Goal: Information Seeking & Learning: Obtain resource

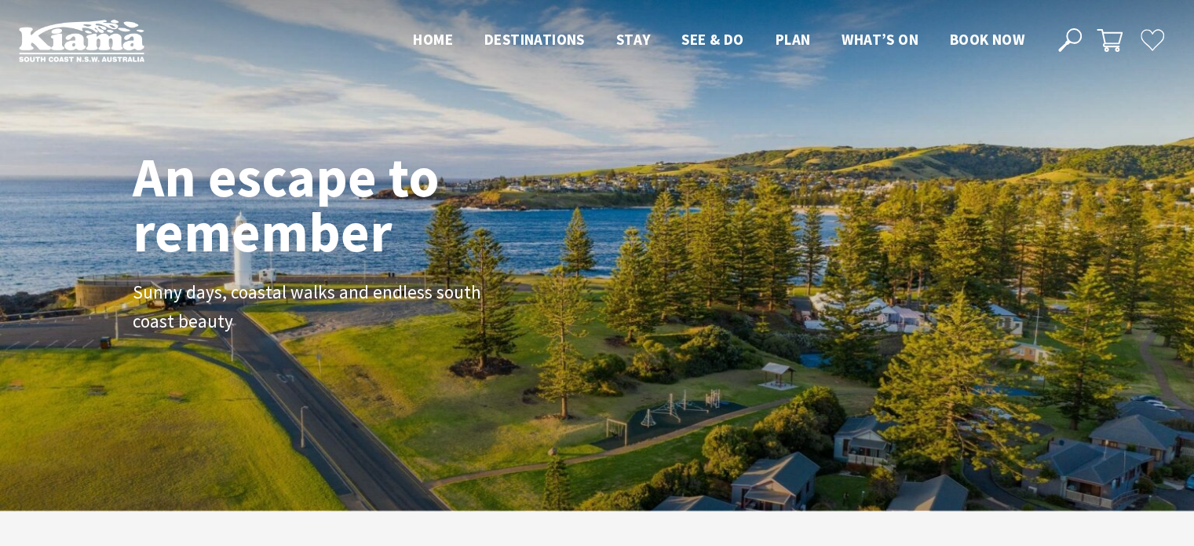
scroll to position [282, 1206]
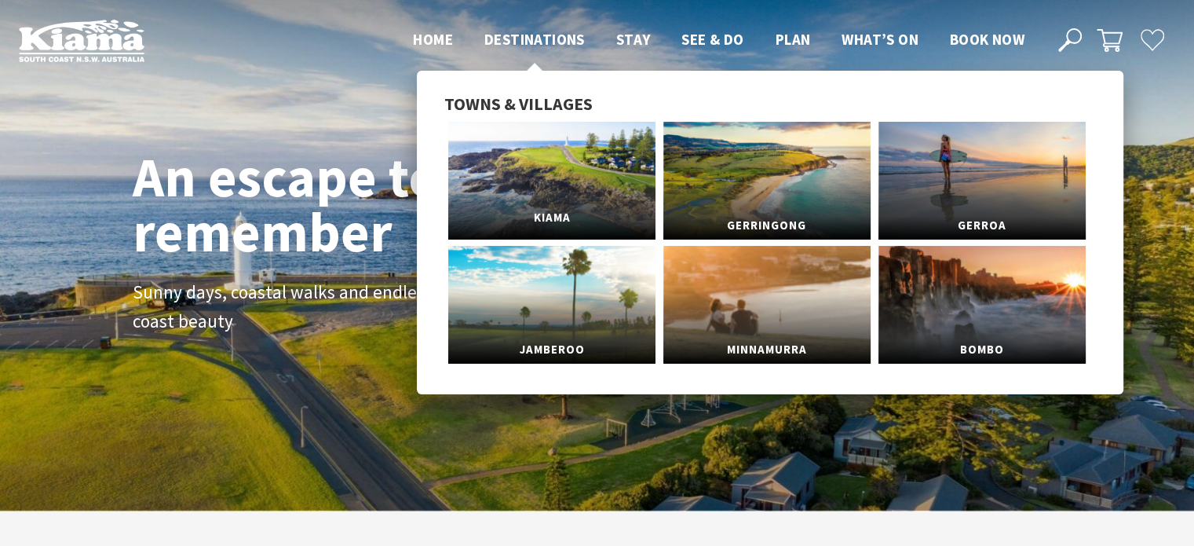
click at [548, 167] on link "Kiama" at bounding box center [551, 181] width 207 height 118
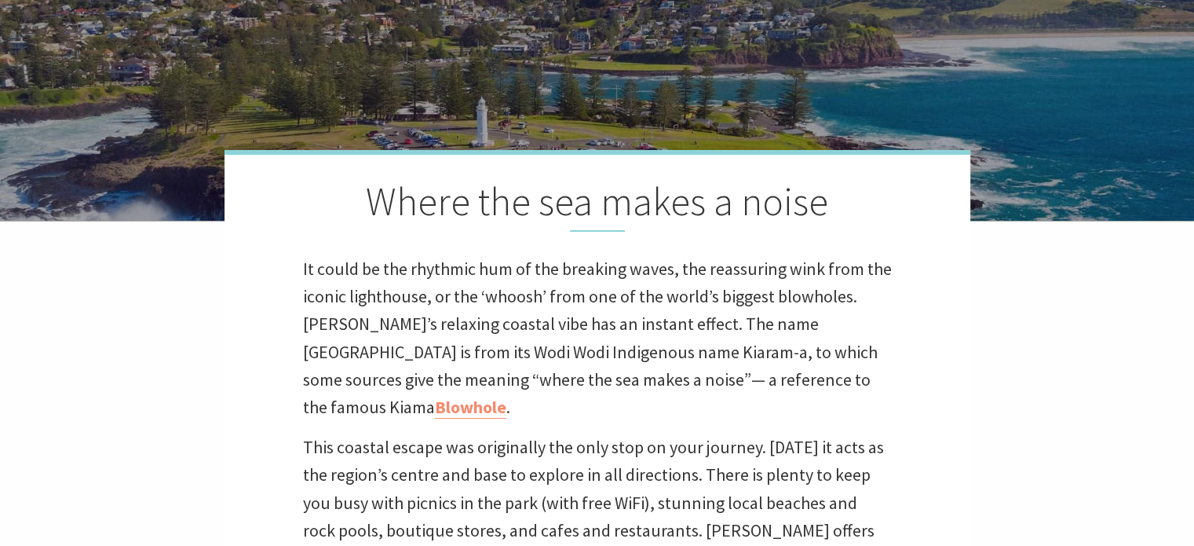
scroll to position [392, 0]
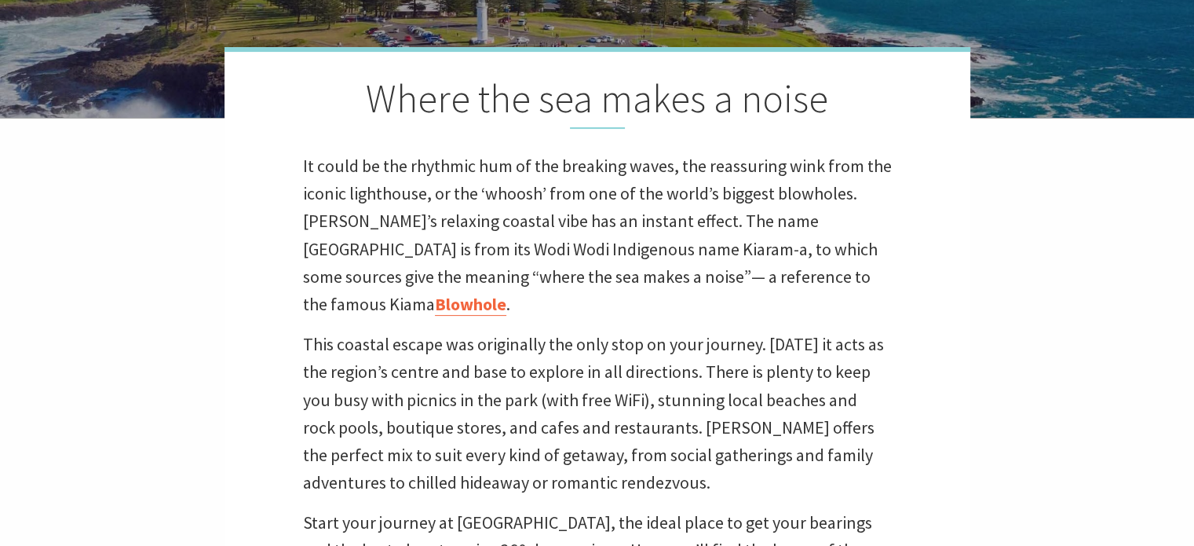
click at [506, 293] on link "Blowhole" at bounding box center [470, 304] width 71 height 23
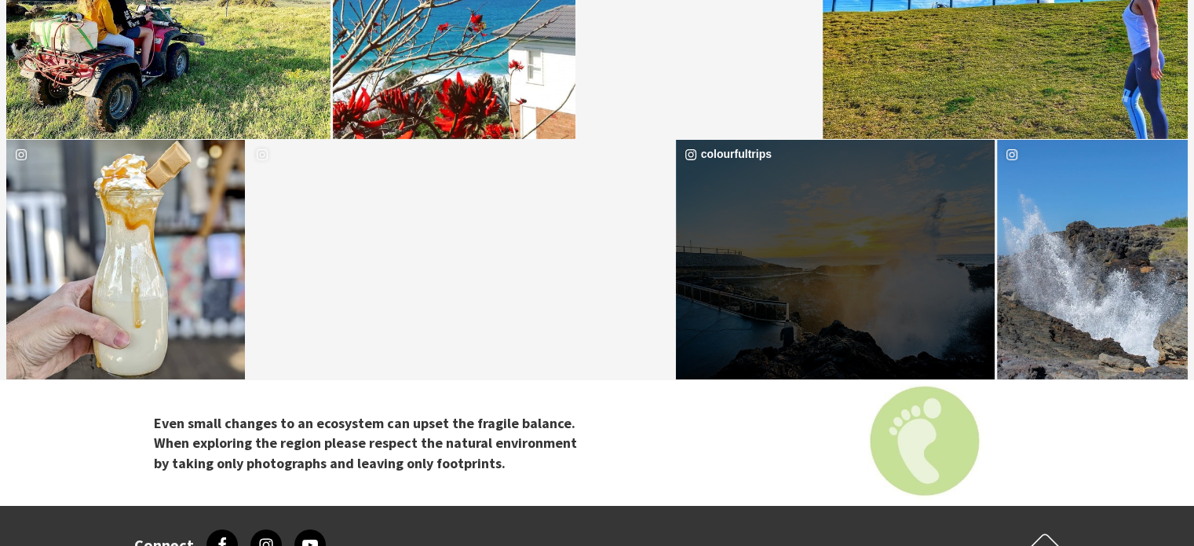
scroll to position [5259, 0]
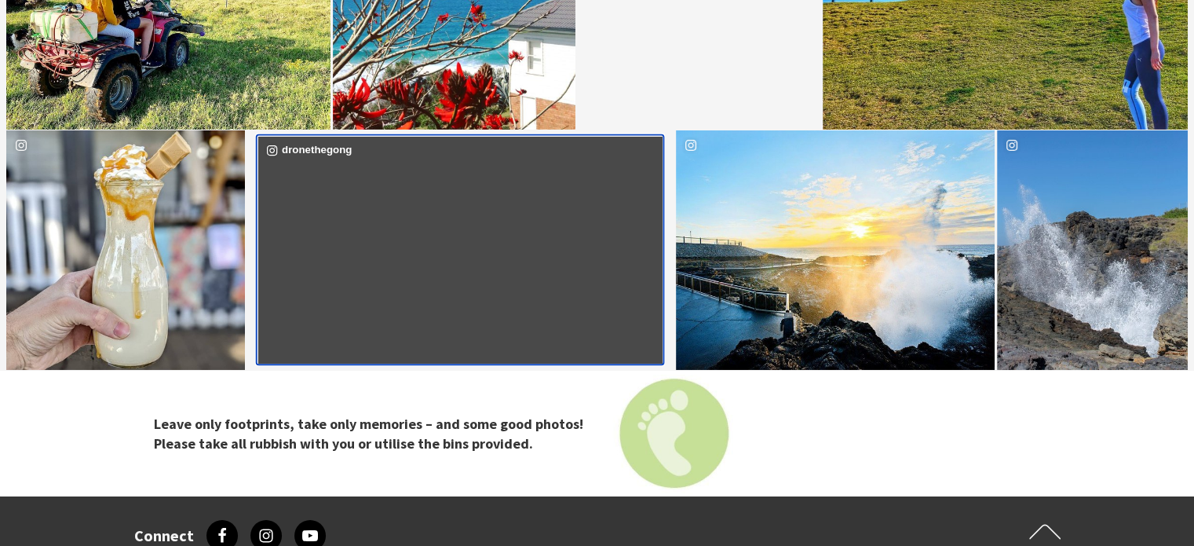
click at [447, 256] on div "image gallery, click to learn more about photo: Little fly around Kiama today. …" at bounding box center [359, 250] width 203 height 227
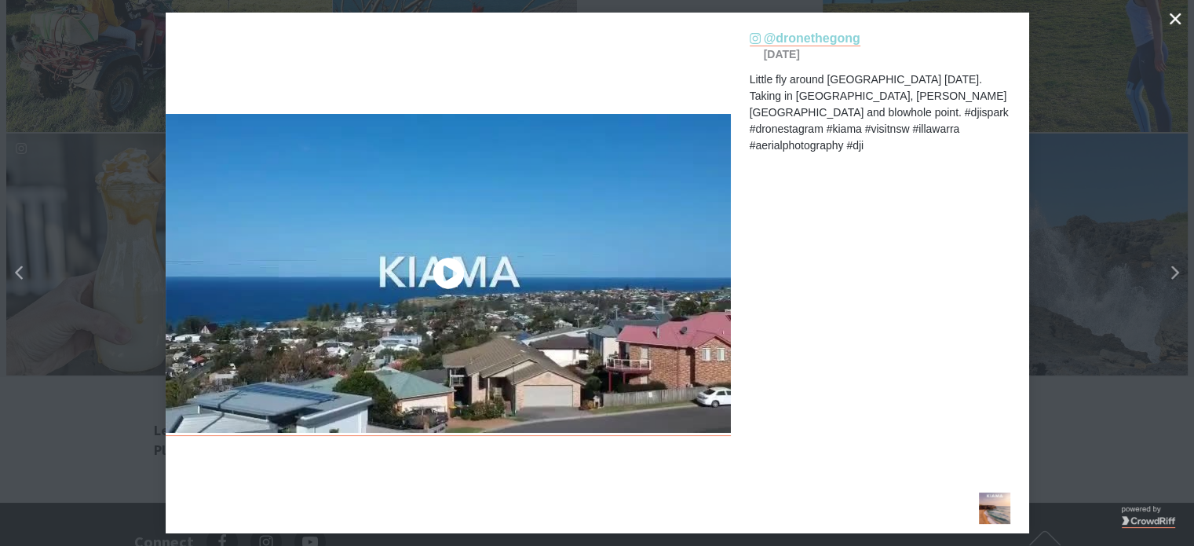
scroll to position [516, 1219]
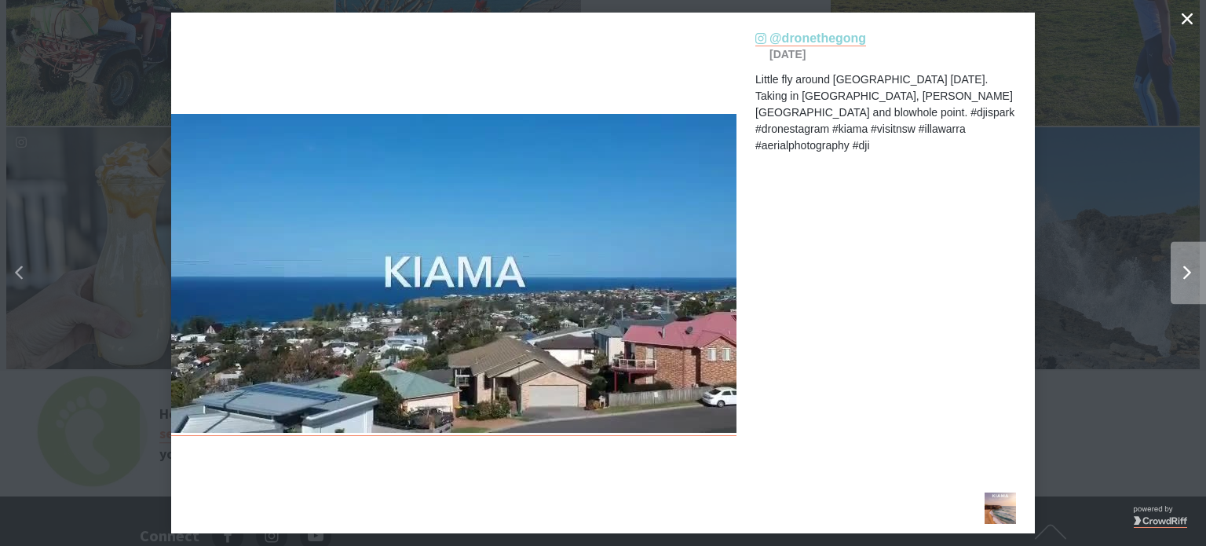
click at [1177, 272] on div "Right" at bounding box center [1181, 273] width 20 height 14
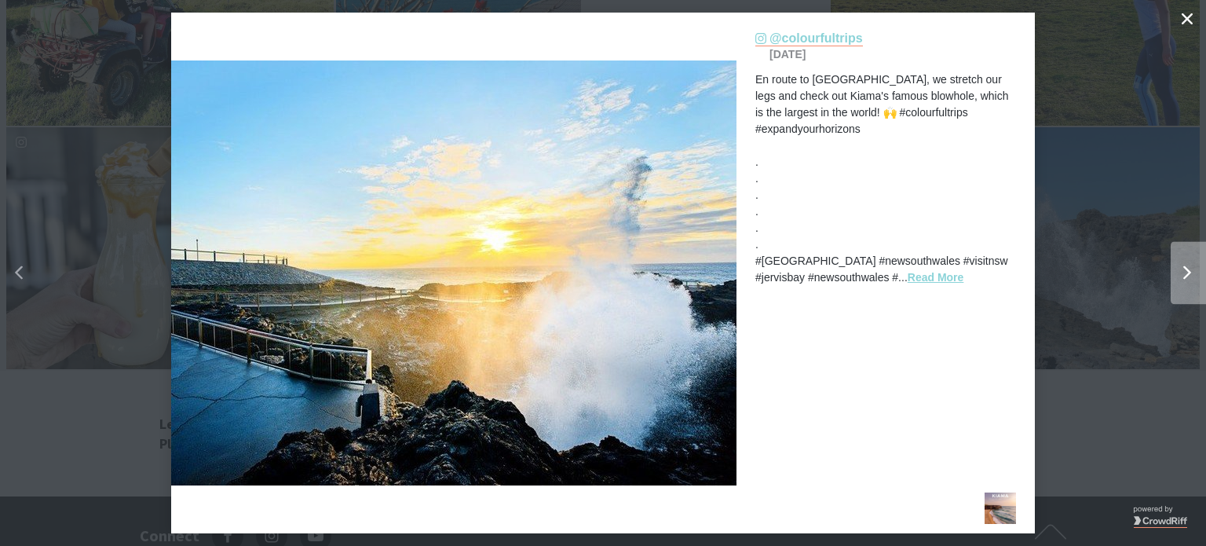
click at [1177, 272] on div "Right" at bounding box center [1181, 273] width 20 height 14
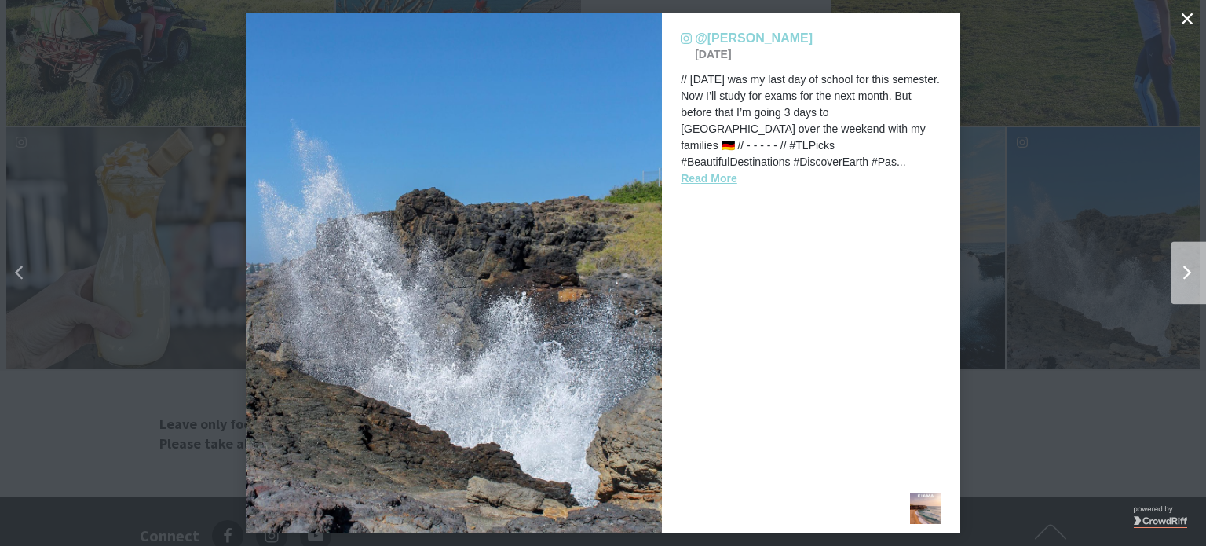
click at [1177, 272] on div "Right" at bounding box center [1181, 273] width 20 height 14
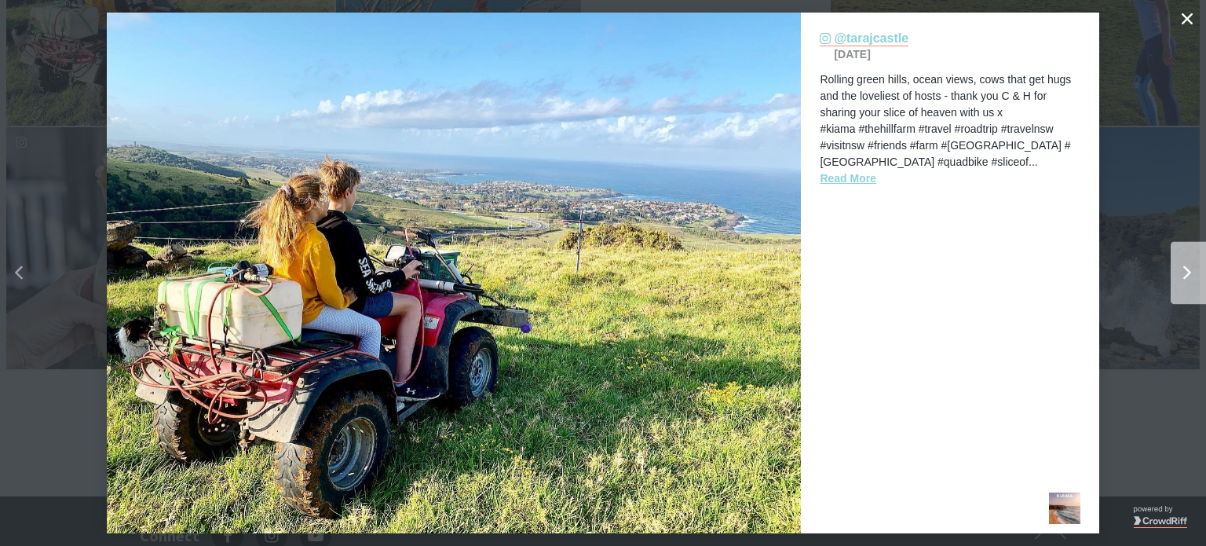
click at [1177, 272] on div "Right" at bounding box center [1181, 273] width 20 height 14
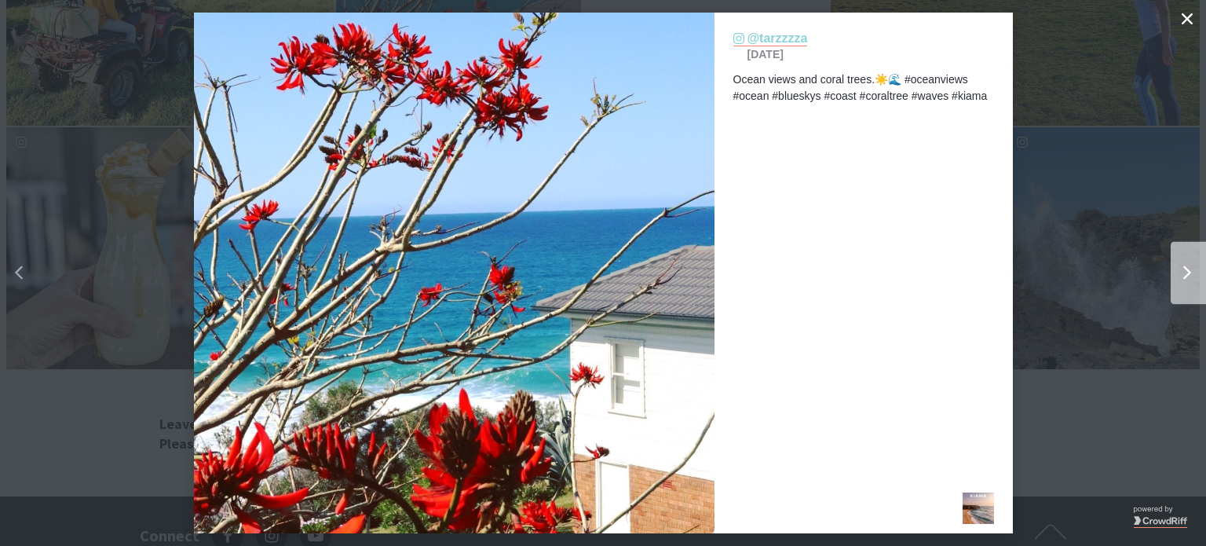
click at [1177, 272] on div "Right" at bounding box center [1181, 273] width 20 height 14
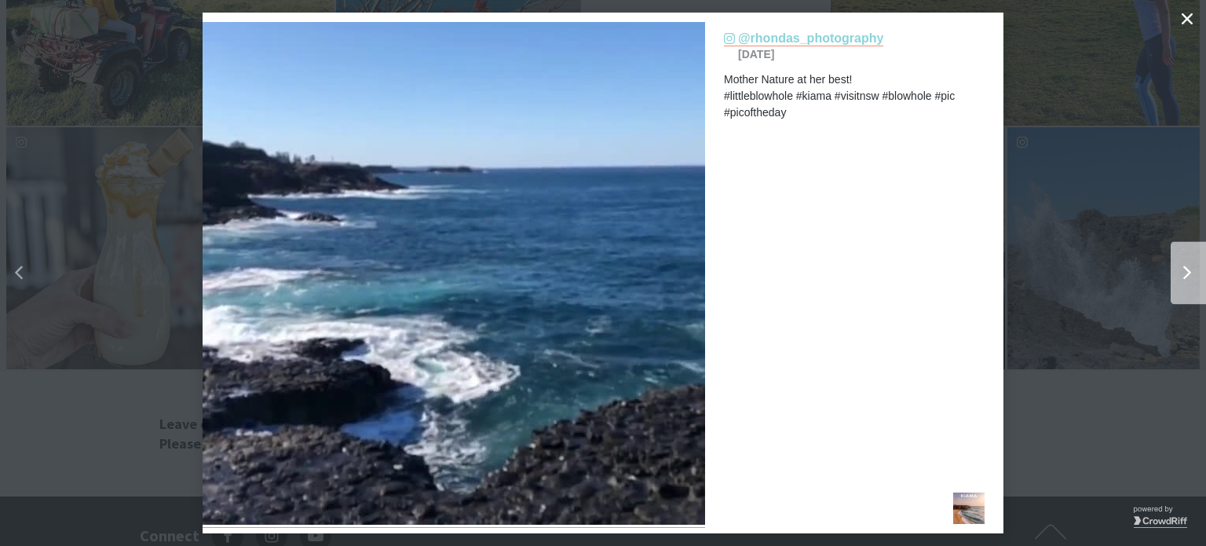
click at [1177, 272] on div "Right" at bounding box center [1181, 273] width 20 height 14
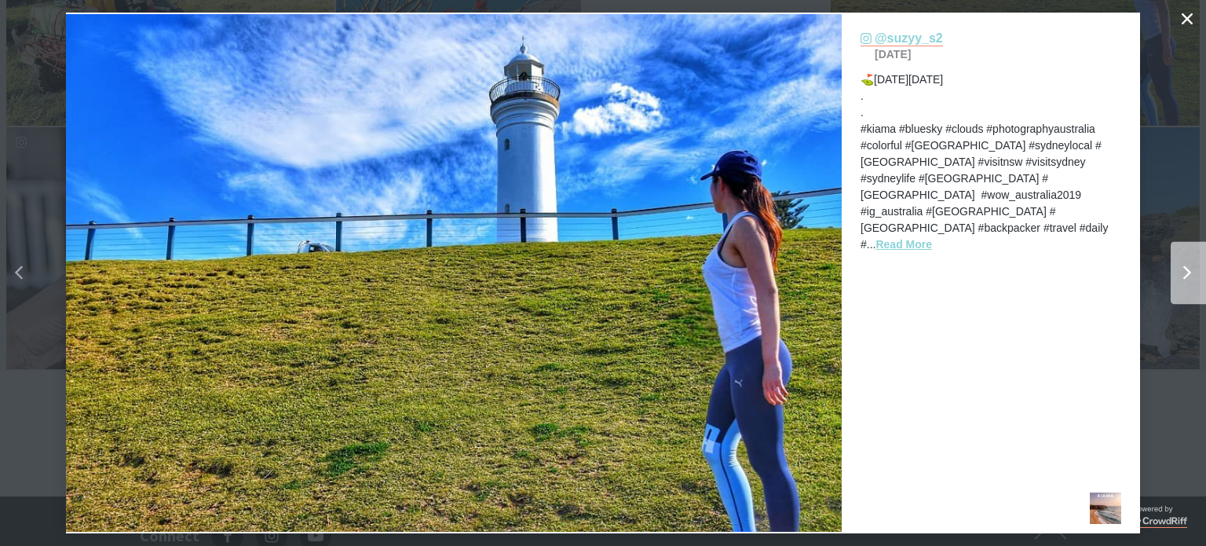
click at [1177, 272] on div "Right" at bounding box center [1181, 273] width 20 height 14
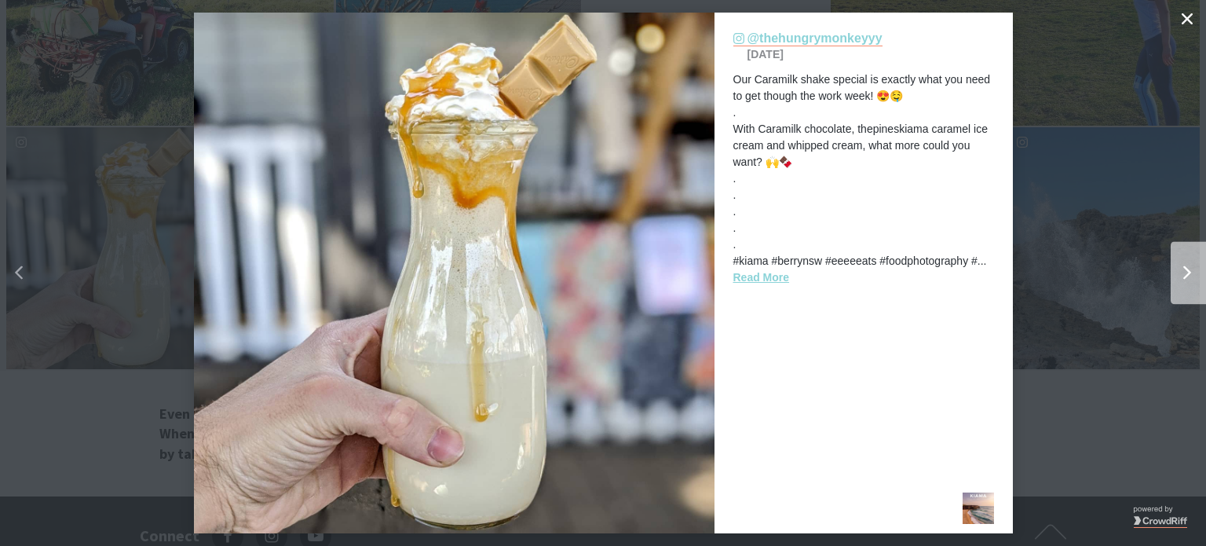
click at [1177, 272] on div "Right" at bounding box center [1181, 273] width 20 height 14
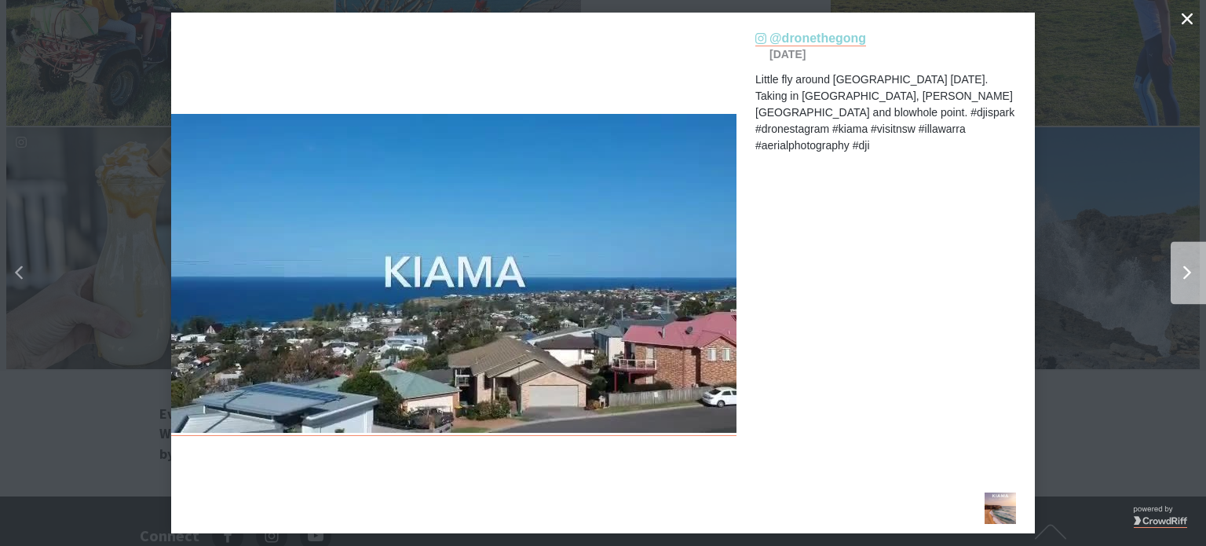
click at [1177, 272] on div "Right" at bounding box center [1181, 273] width 20 height 14
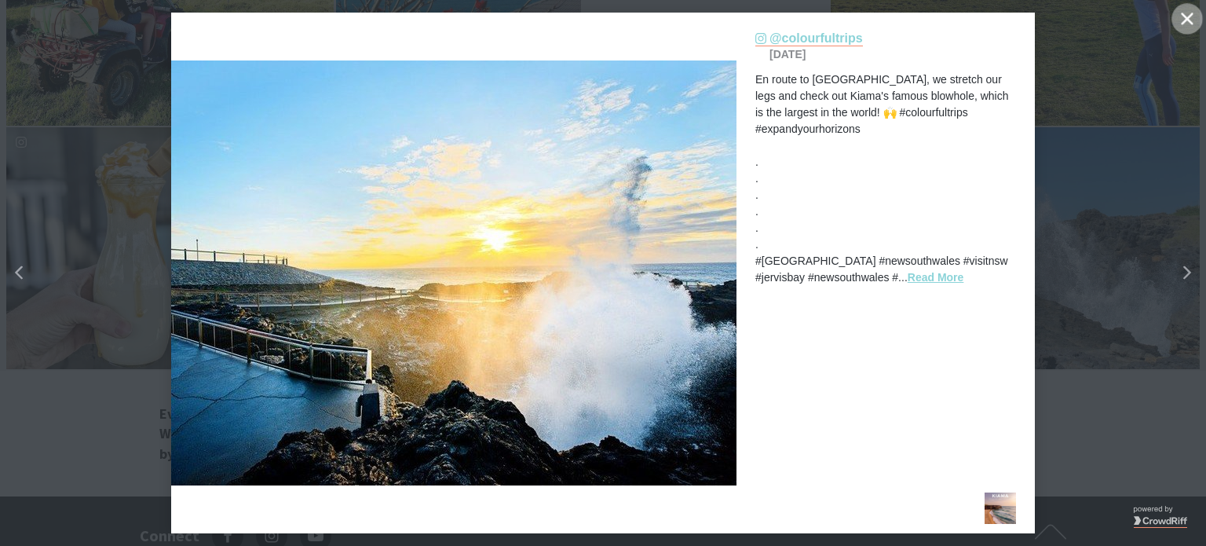
click at [1179, 13] on button "Close" at bounding box center [1186, 18] width 31 height 31
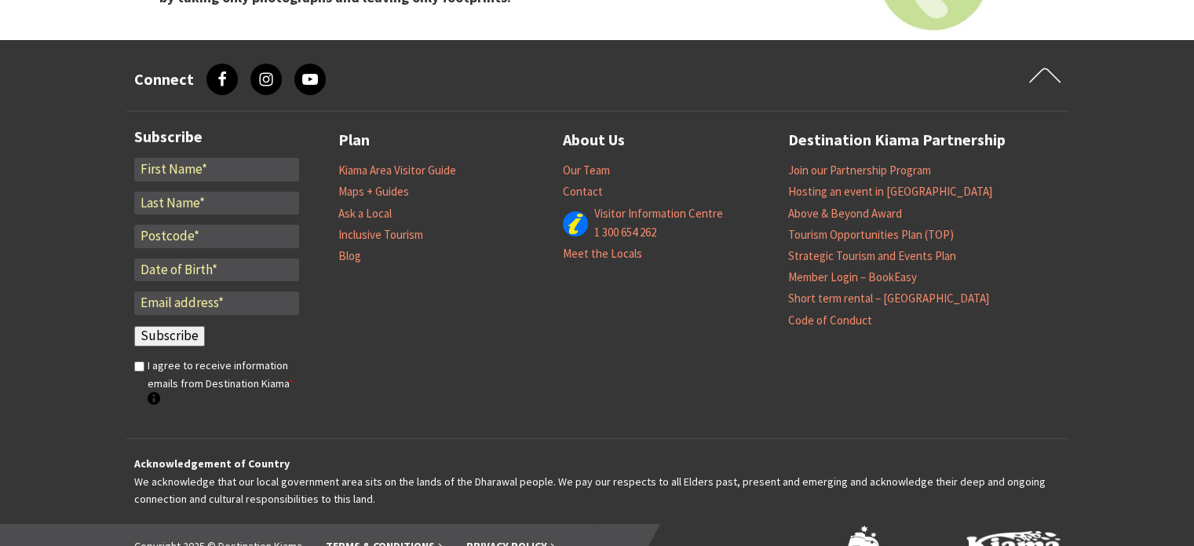
scroll to position [5732, 0]
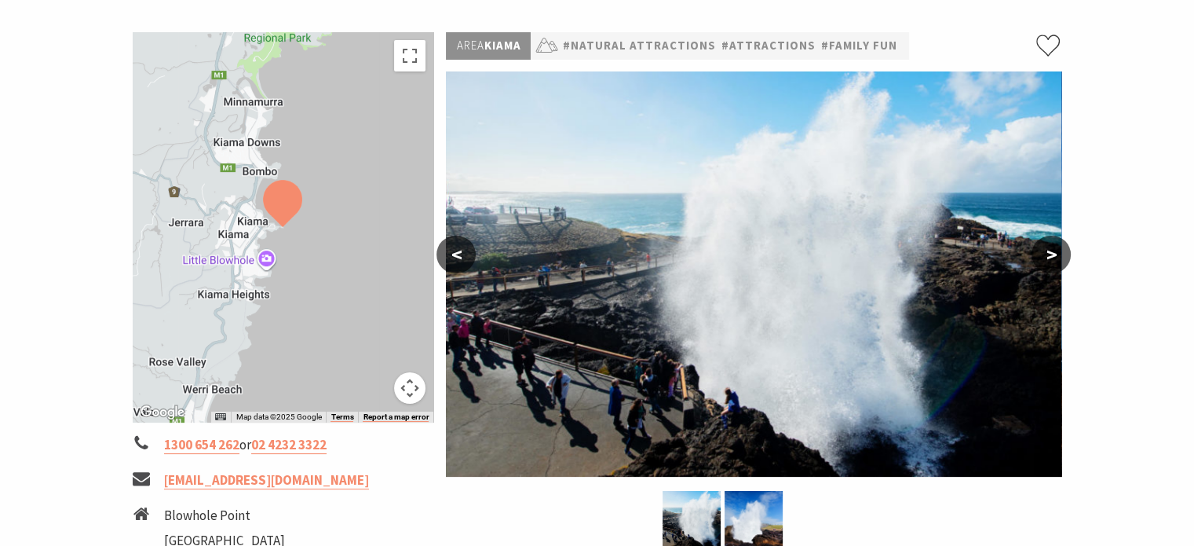
scroll to position [314, 0]
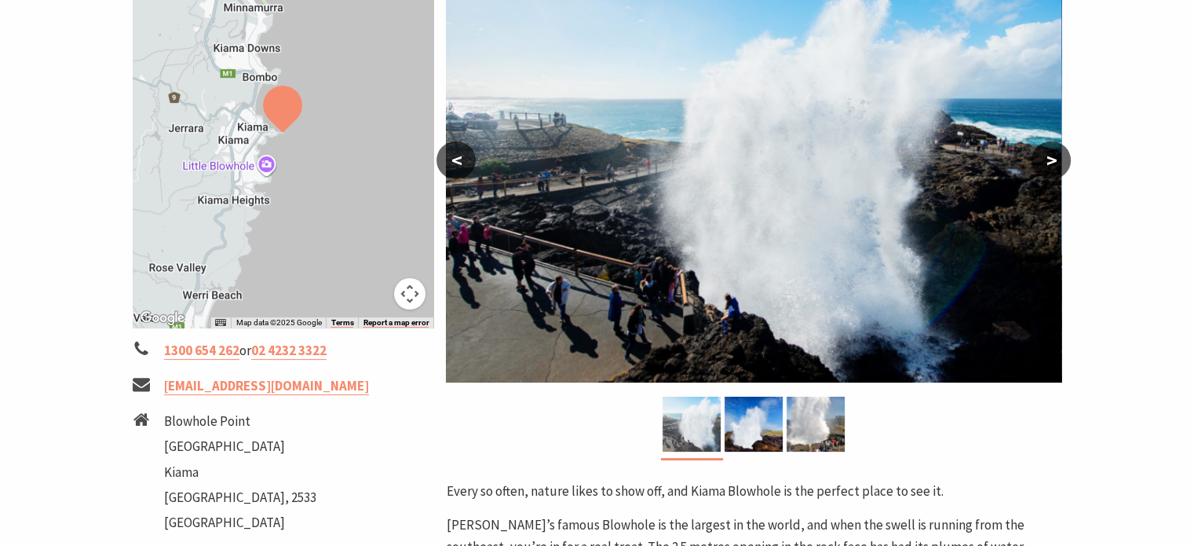
click at [688, 429] on img at bounding box center [692, 423] width 58 height 55
click at [747, 427] on img at bounding box center [754, 423] width 58 height 55
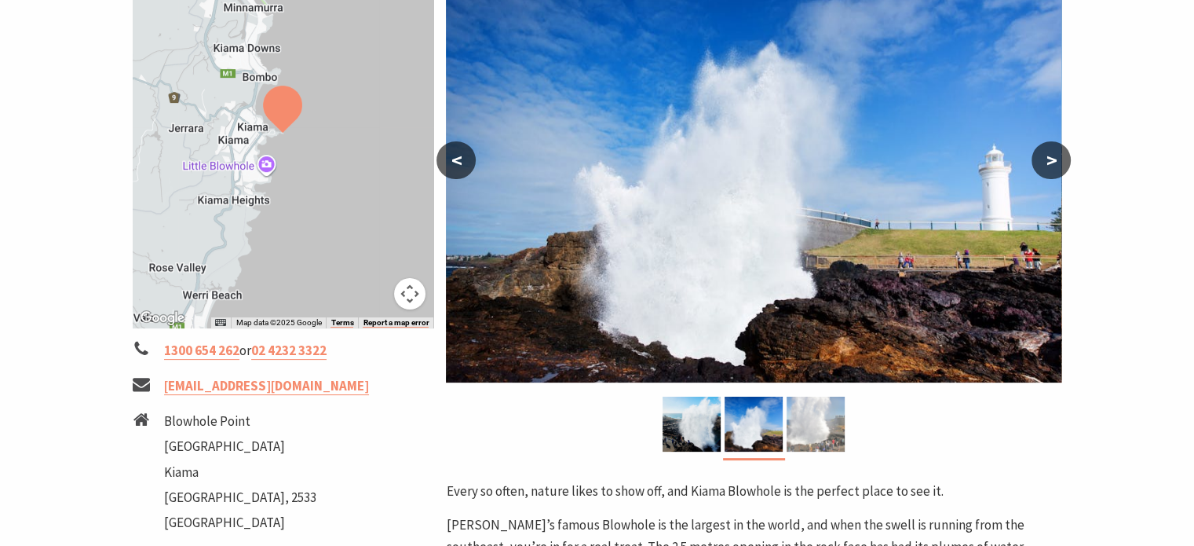
click at [790, 424] on img at bounding box center [816, 423] width 58 height 55
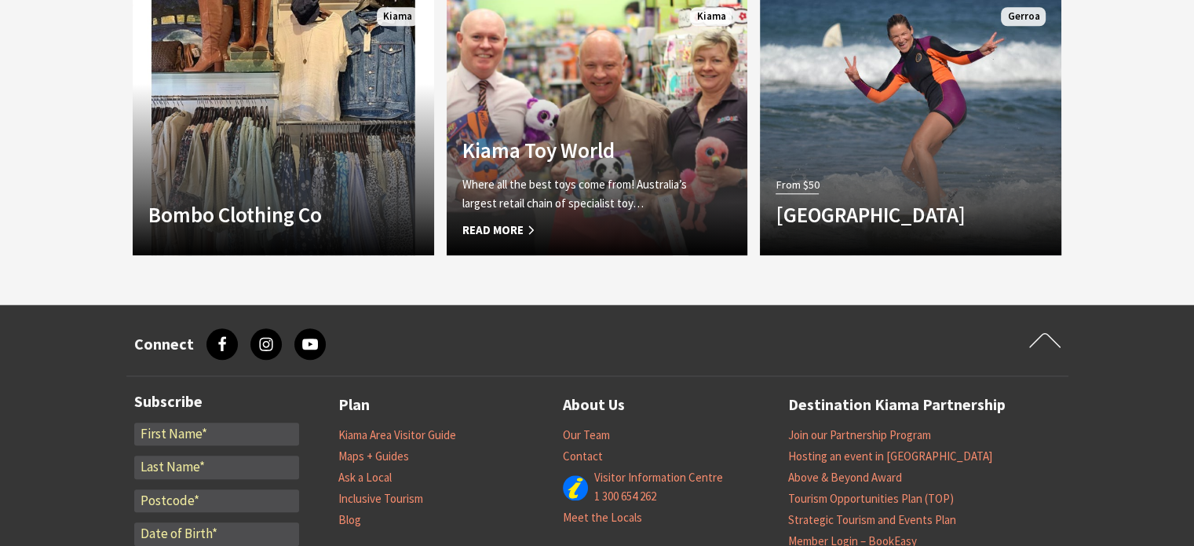
scroll to position [1648, 0]
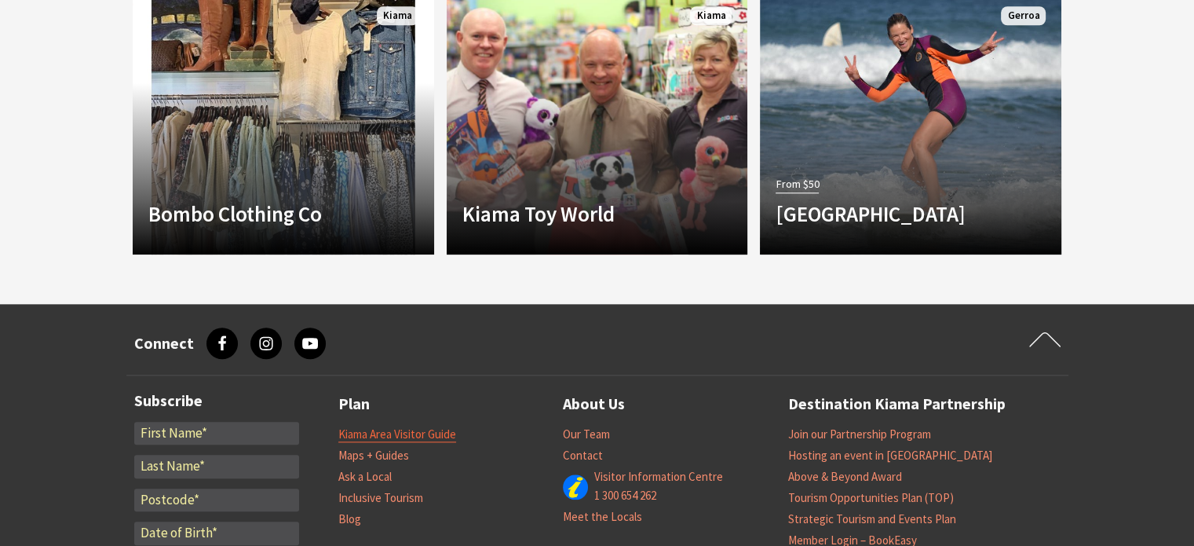
click at [412, 431] on link "Kiama Area Visitor Guide" at bounding box center [397, 434] width 118 height 16
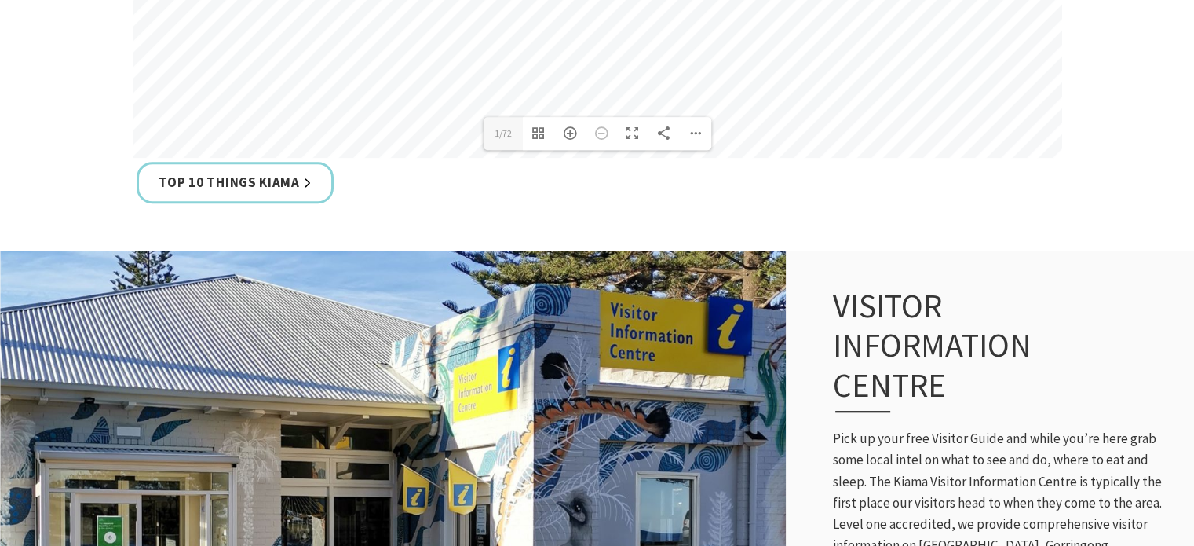
scroll to position [863, 0]
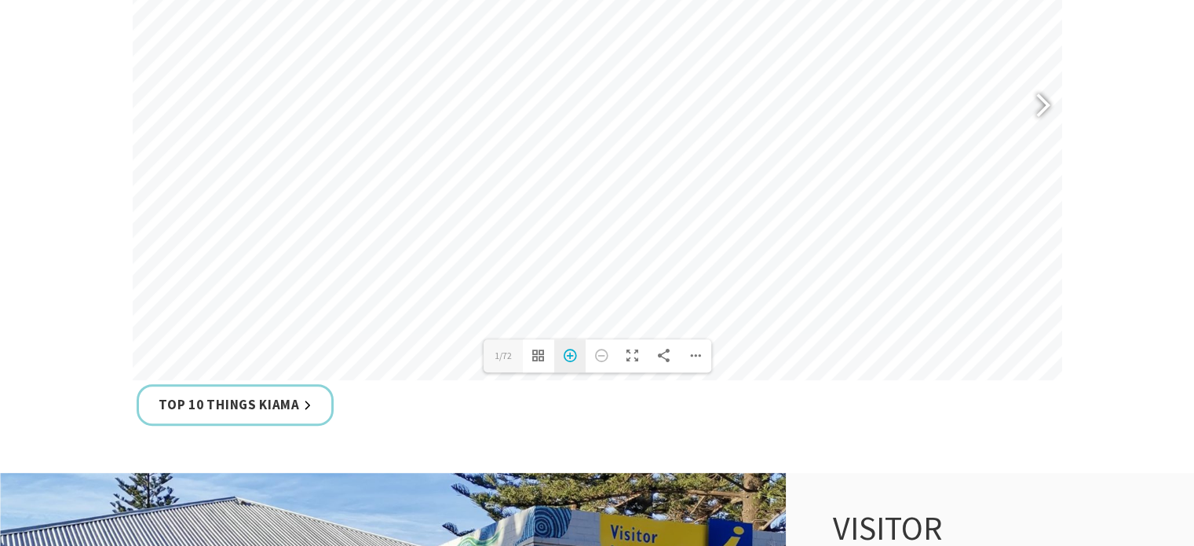
click at [573, 351] on div "Zoom In" at bounding box center [569, 355] width 31 height 33
click at [571, 354] on div "Zoom In" at bounding box center [569, 355] width 31 height 33
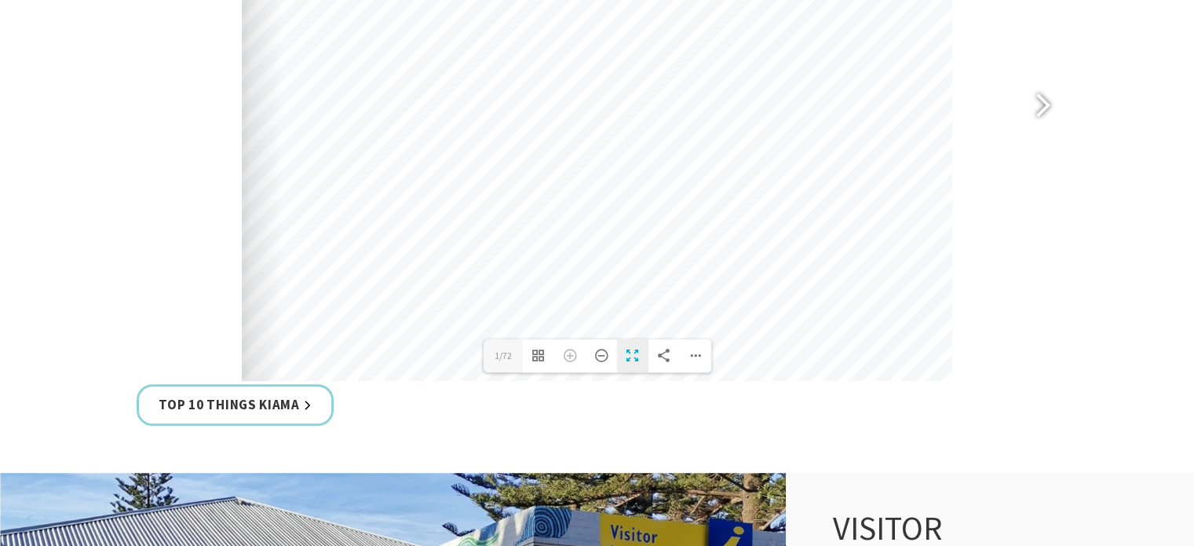
click at [627, 356] on div "Toggle Fullscreen" at bounding box center [632, 355] width 31 height 33
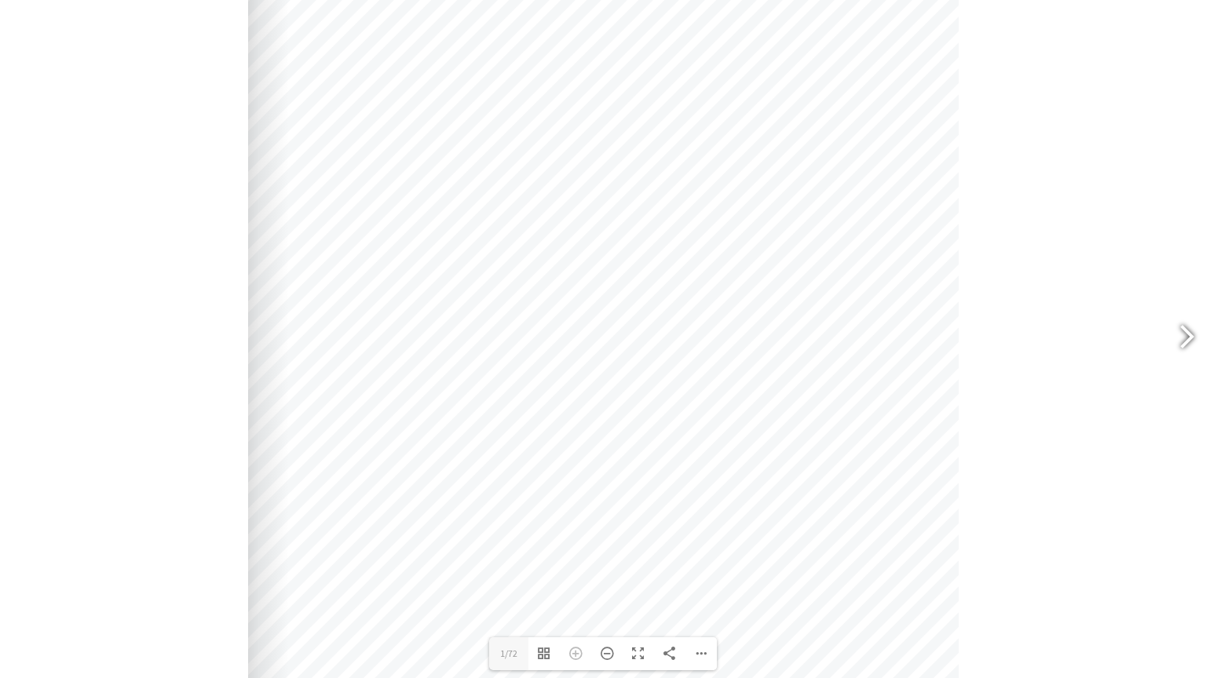
click at [1185, 338] on div at bounding box center [1180, 338] width 36 height 57
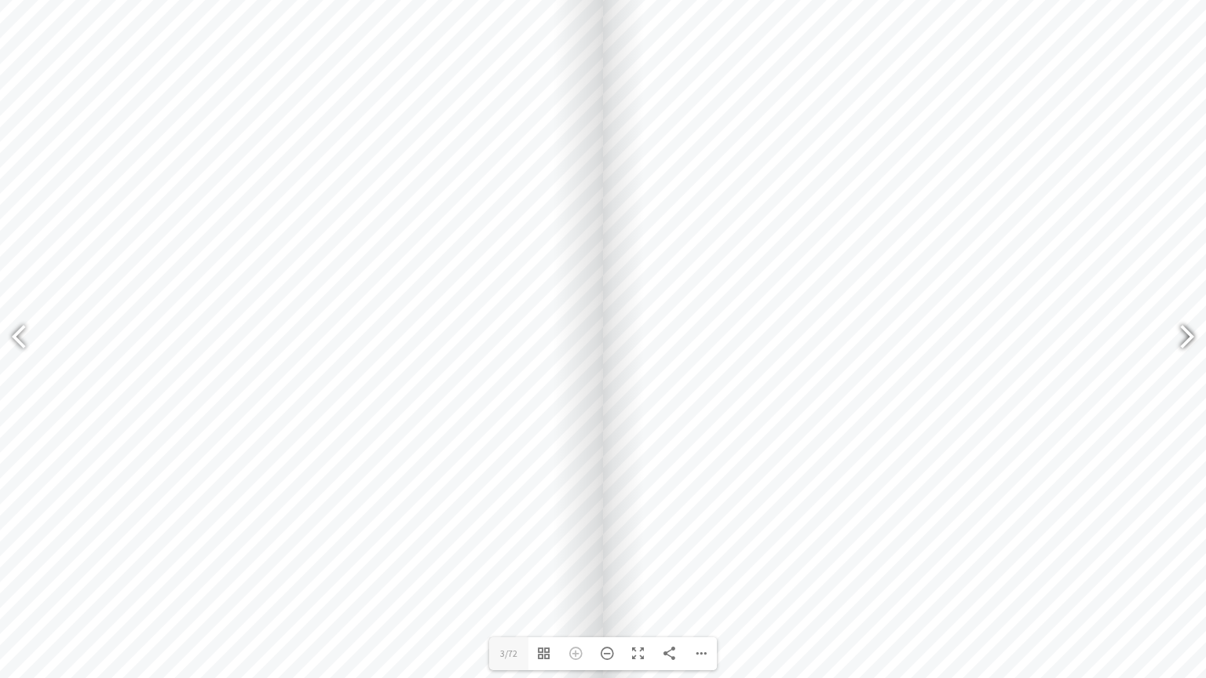
click at [1189, 335] on div at bounding box center [1180, 338] width 36 height 57
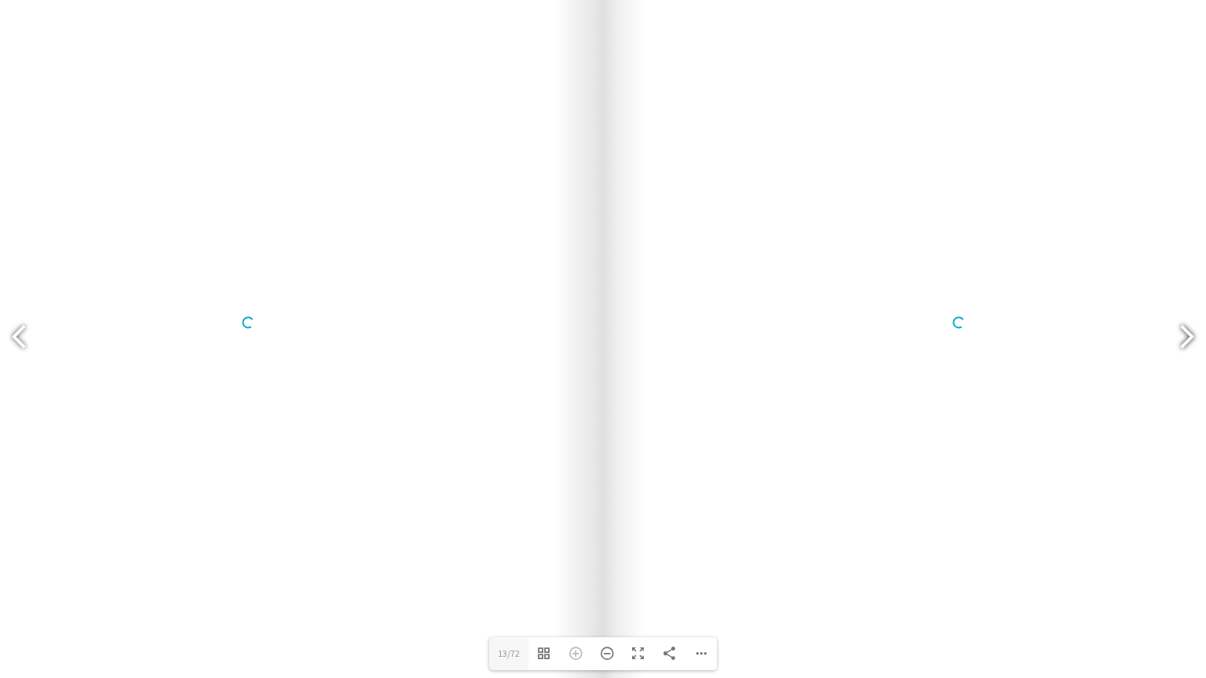
click at [1189, 335] on div at bounding box center [1180, 338] width 36 height 57
click at [1186, 330] on div at bounding box center [1180, 338] width 36 height 57
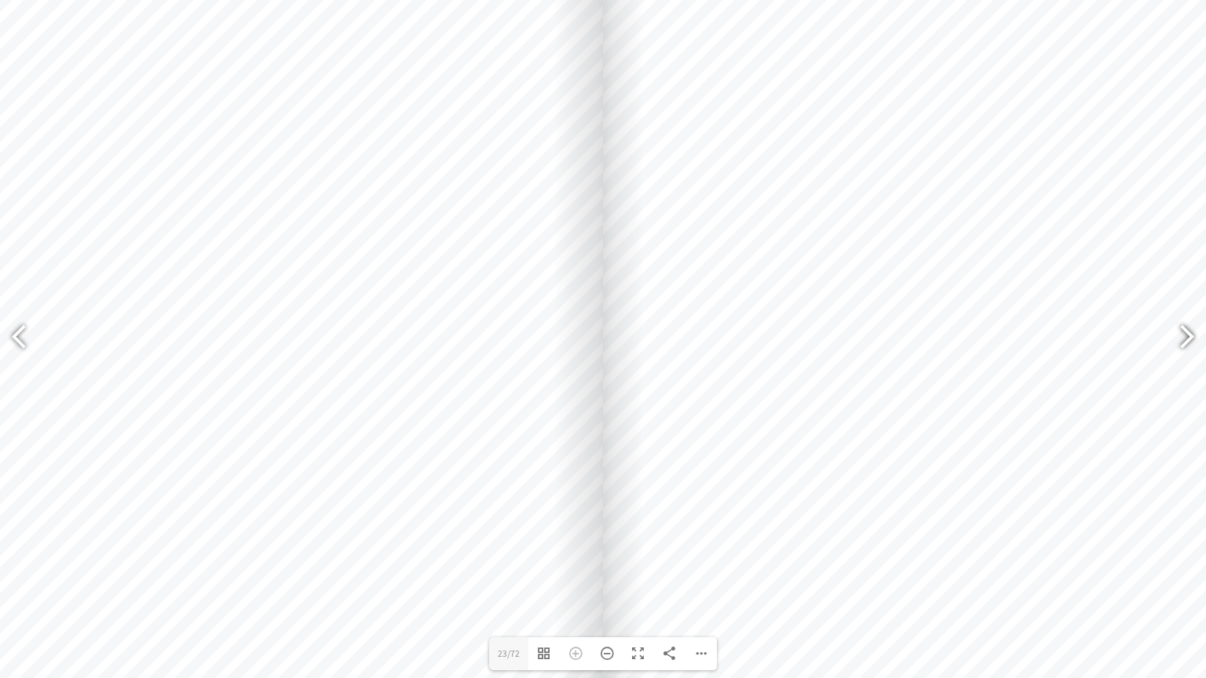
click at [1186, 333] on div at bounding box center [1180, 338] width 36 height 57
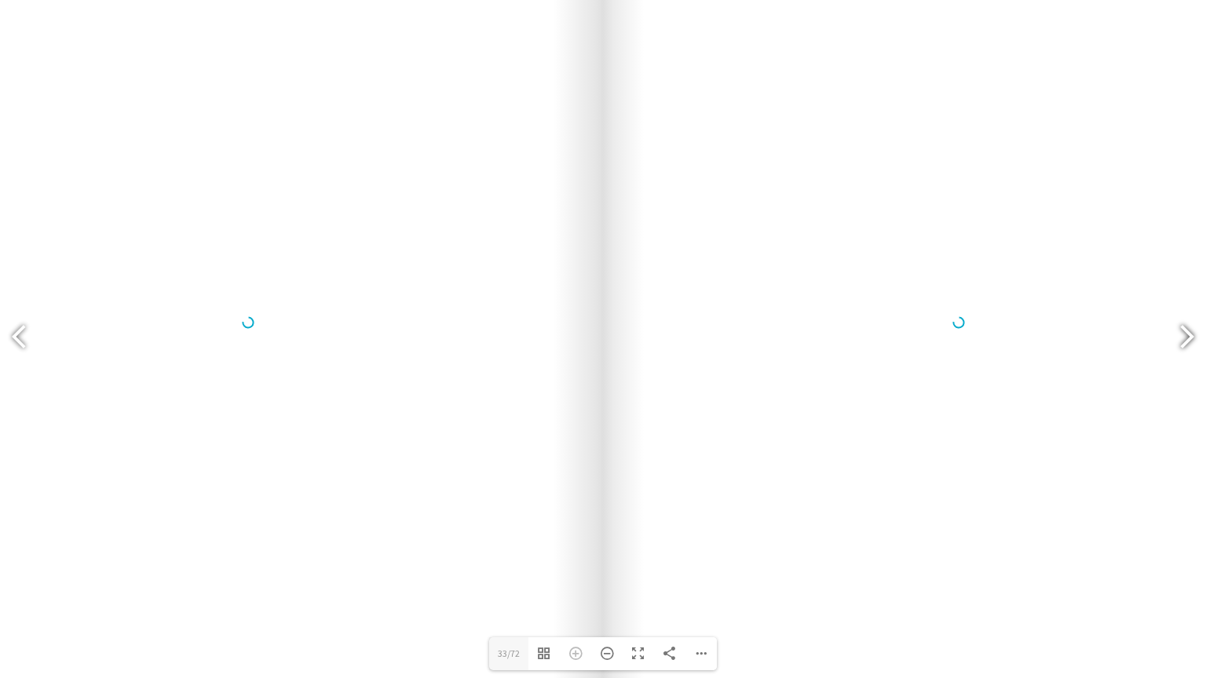
click at [1186, 333] on div at bounding box center [1180, 338] width 36 height 57
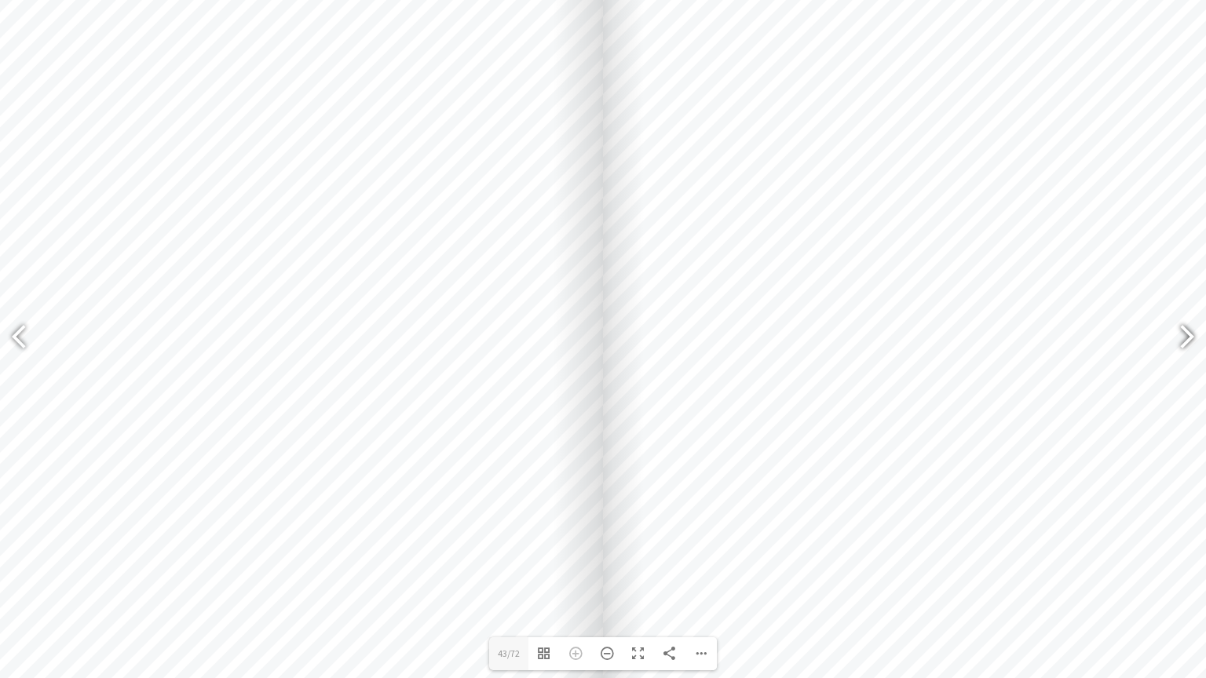
click at [1185, 333] on div at bounding box center [1180, 338] width 36 height 57
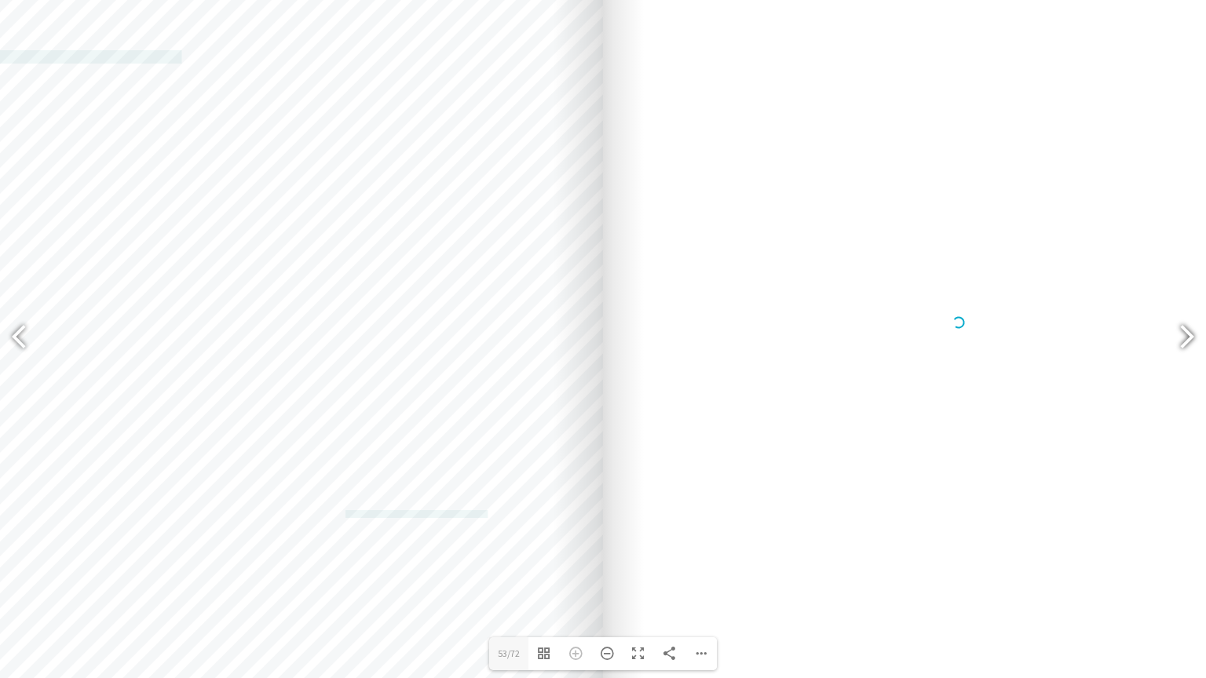
click at [1185, 333] on div at bounding box center [1180, 338] width 36 height 57
type input "61"
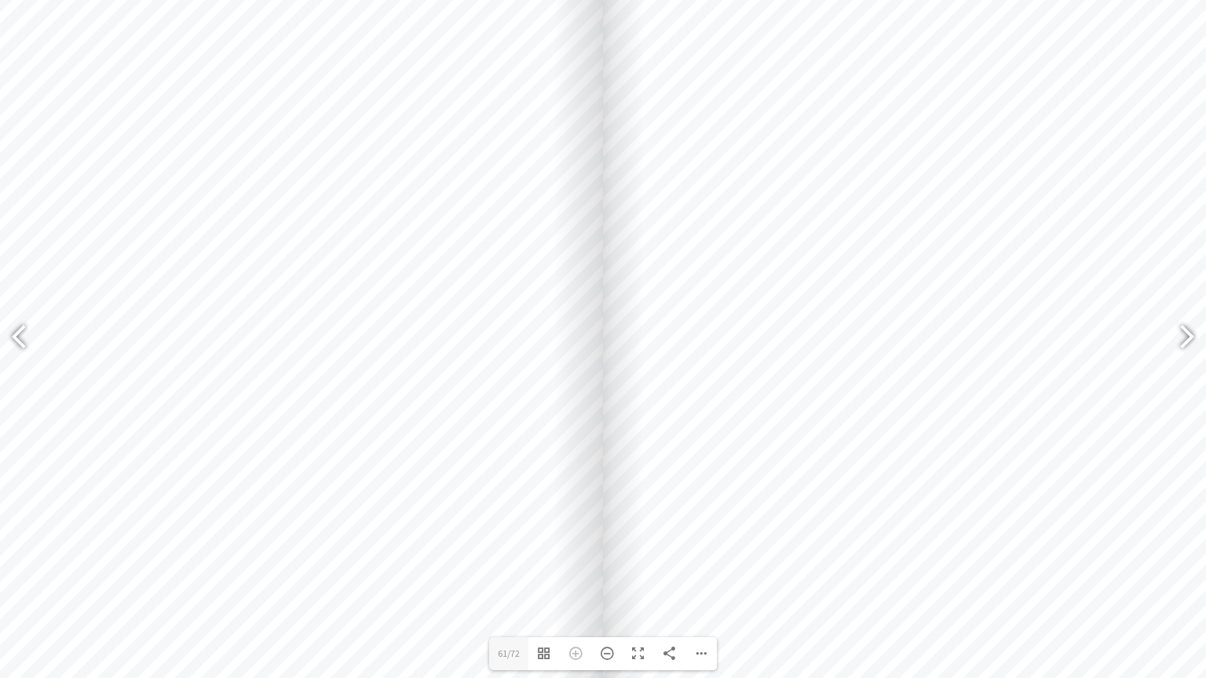
click at [703, 261] on div at bounding box center [958, 322] width 710 height 1005
